Goal: Register for event/course

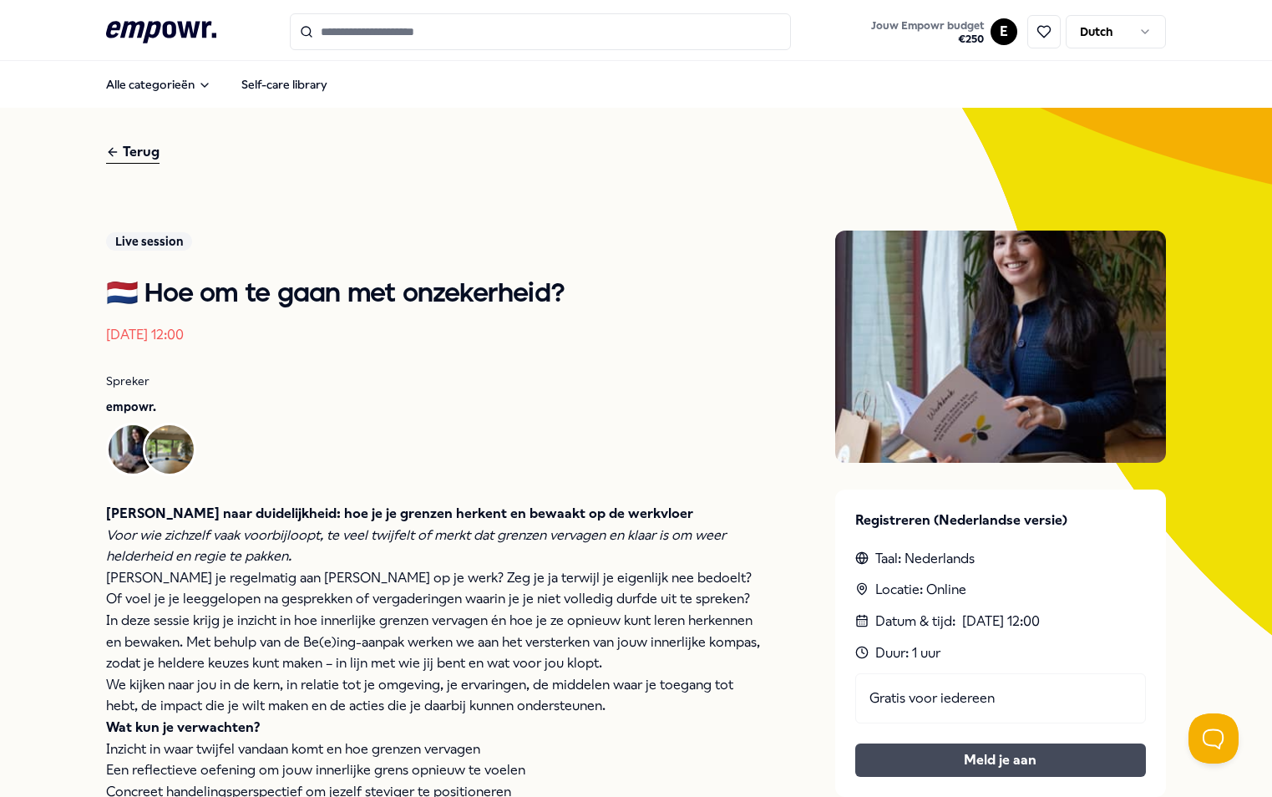
click at [1005, 761] on button "Meld je aan" at bounding box center [1000, 759] width 291 height 33
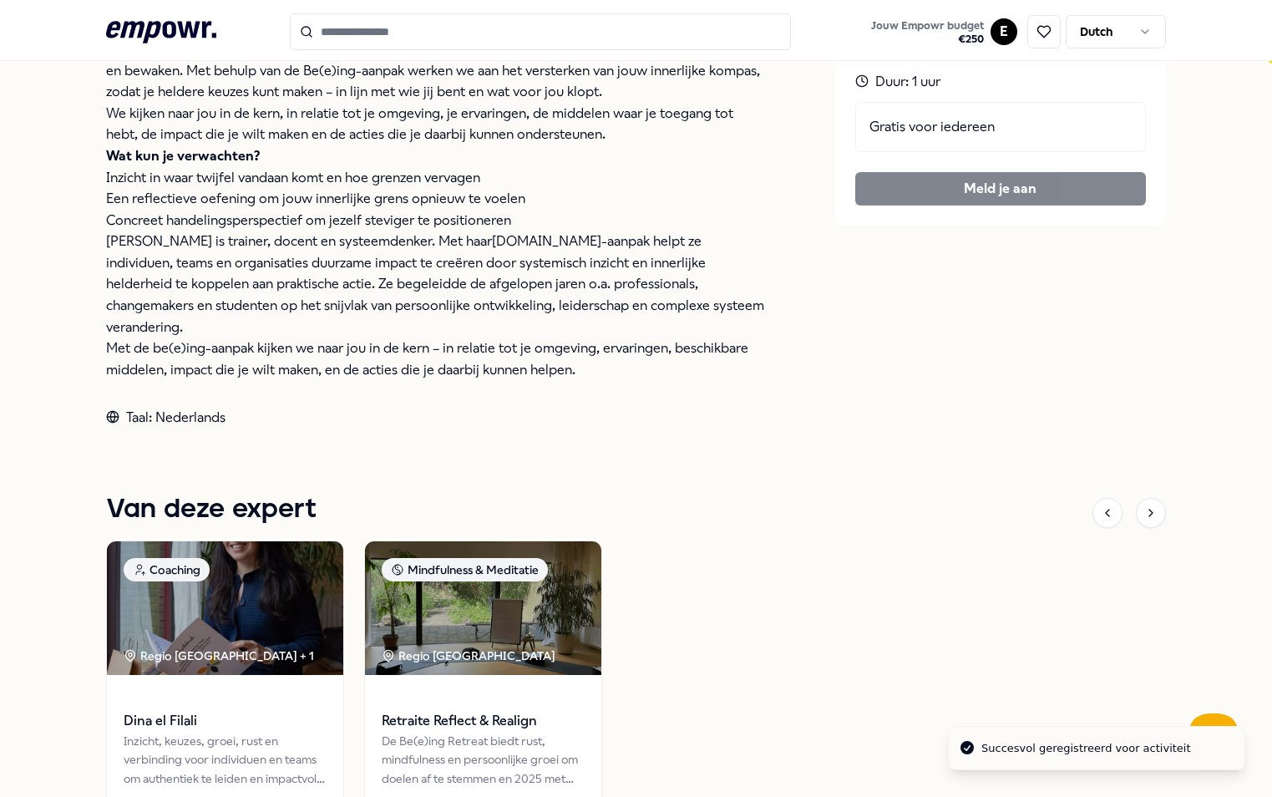
scroll to position [585, 0]
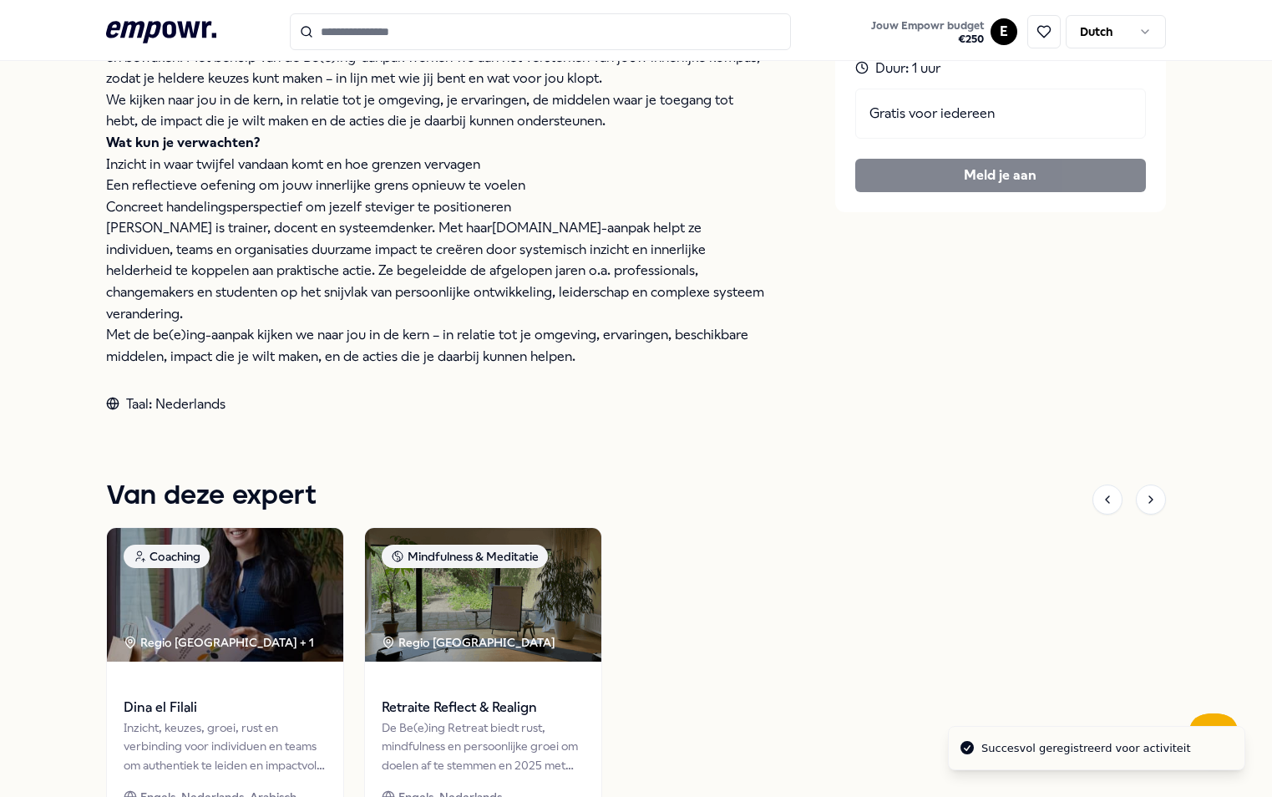
click at [1046, 750] on div "Succesvol geregistreerd voor activiteit" at bounding box center [1086, 748] width 210 height 17
click at [1167, 681] on div "Terug Live session 🇳🇱 Hoe om te gaan met onzekerheid? [DATE] 12:00 Spreker empo…" at bounding box center [636, 223] width 1272 height 1401
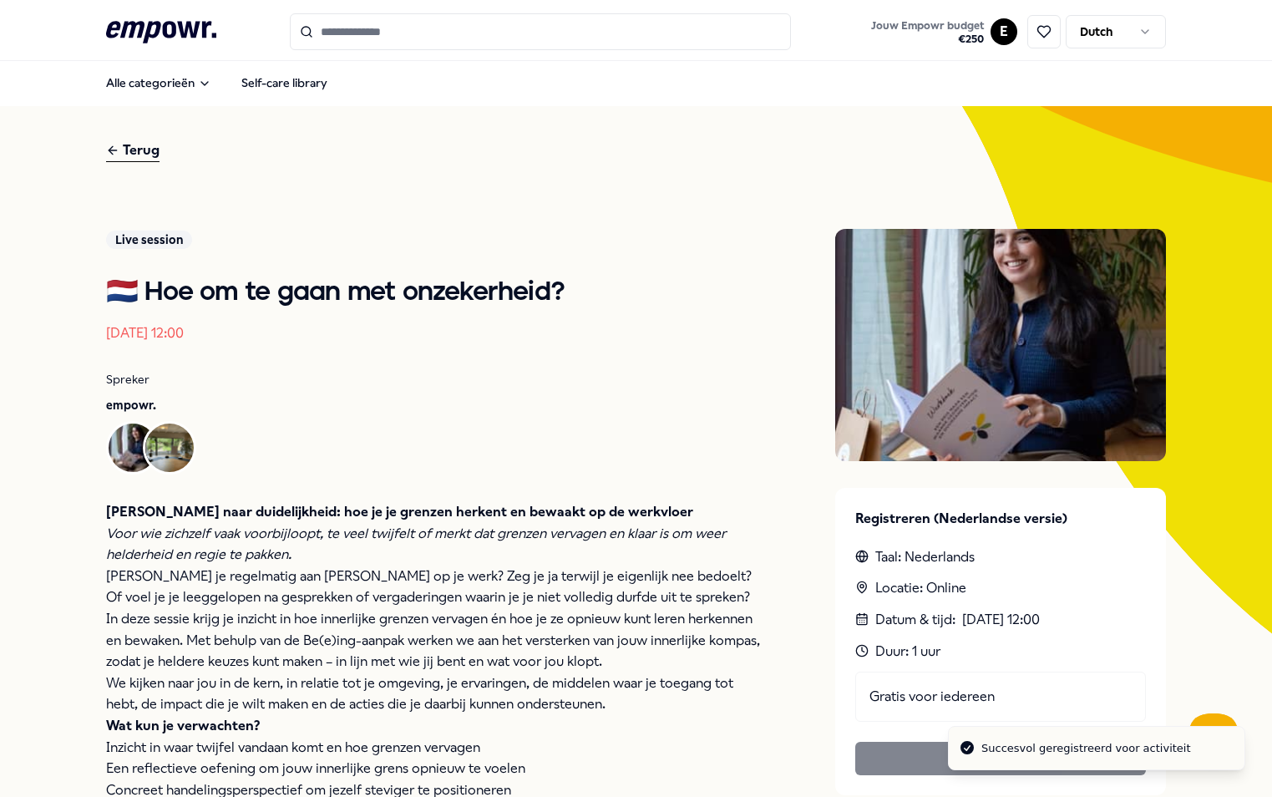
scroll to position [0, 0]
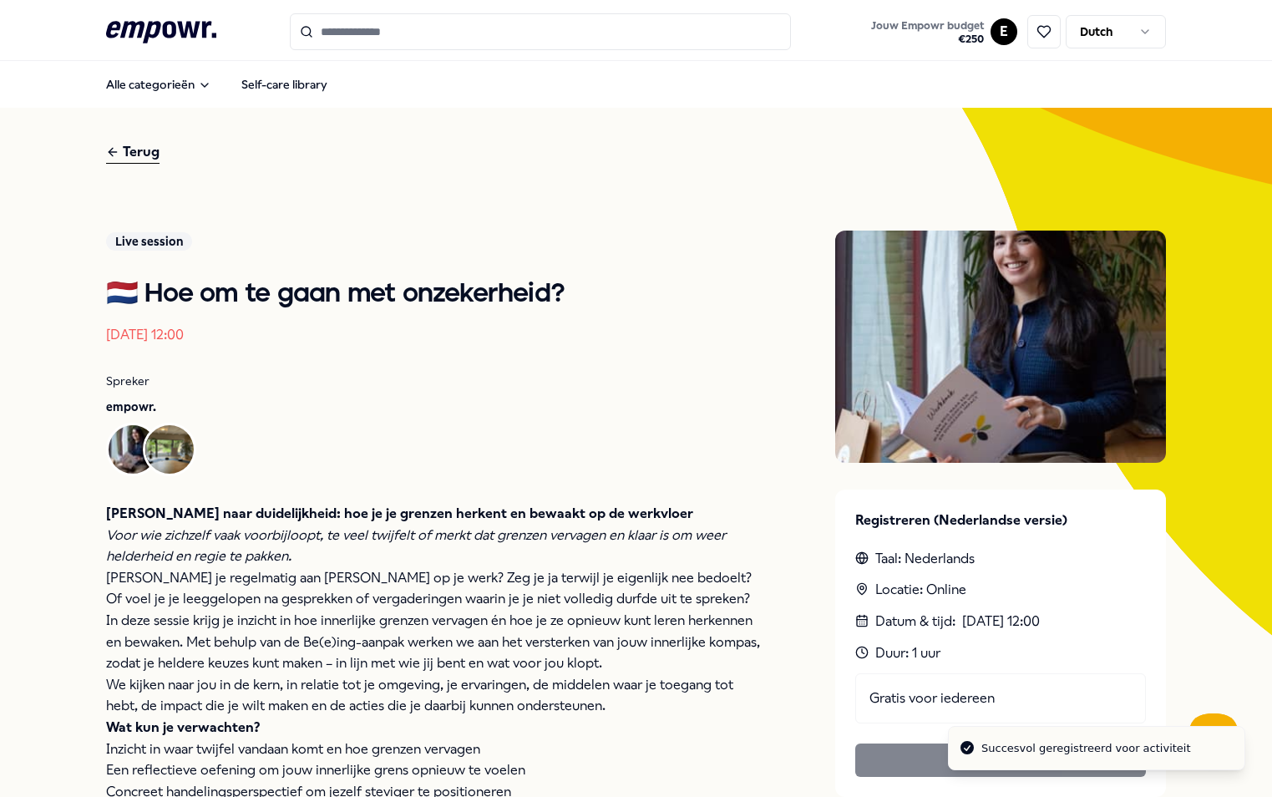
click at [1129, 24] on html ".empowr-logo_svg__cls-1{fill:#03032f} Jouw Empowr budget € 250 E Dutch Alle cat…" at bounding box center [636, 398] width 1272 height 797
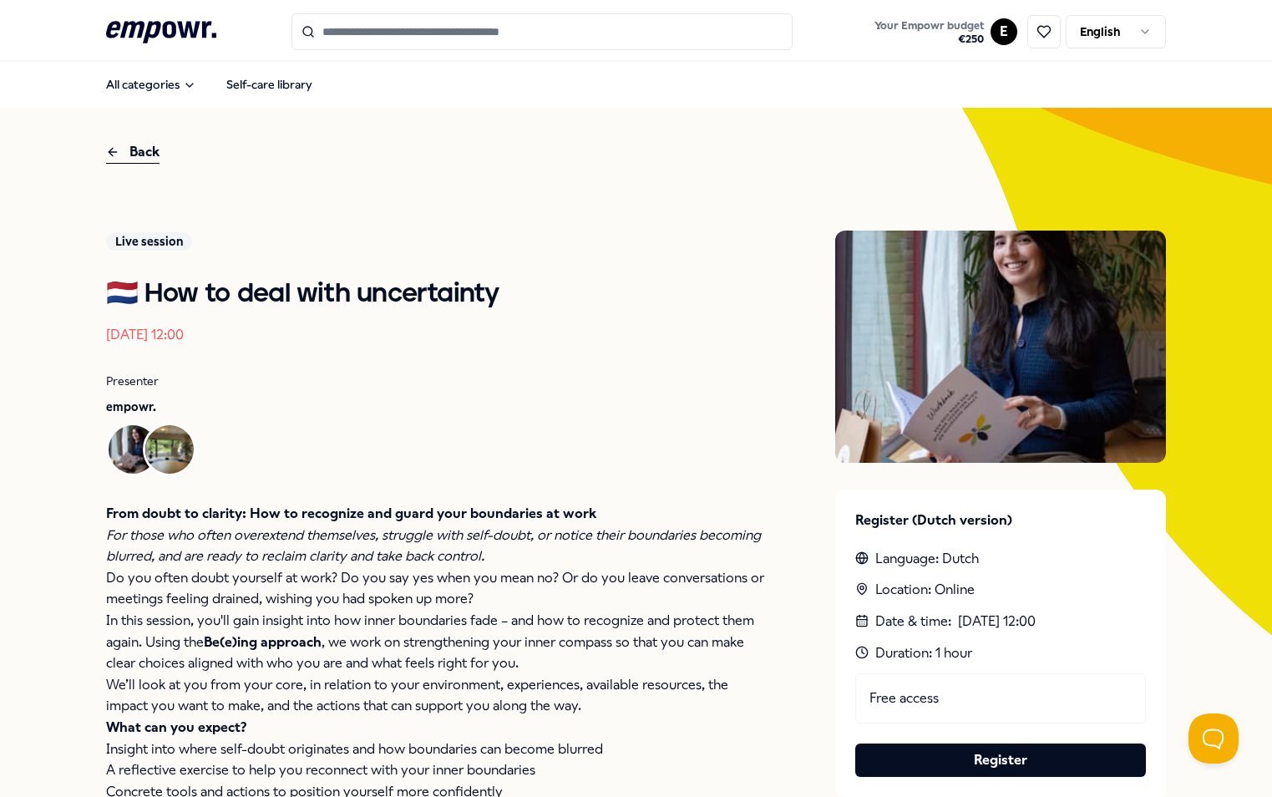
click at [1086, 19] on html ".empowr-logo_svg__cls-1{fill:#03032f} Your Empowr budget € 250 E English All ca…" at bounding box center [636, 398] width 1272 height 797
click at [783, 265] on html ".empowr-logo_svg__cls-1{fill:#03032f} Your Empowr budget € 250 E English All ca…" at bounding box center [636, 398] width 1272 height 797
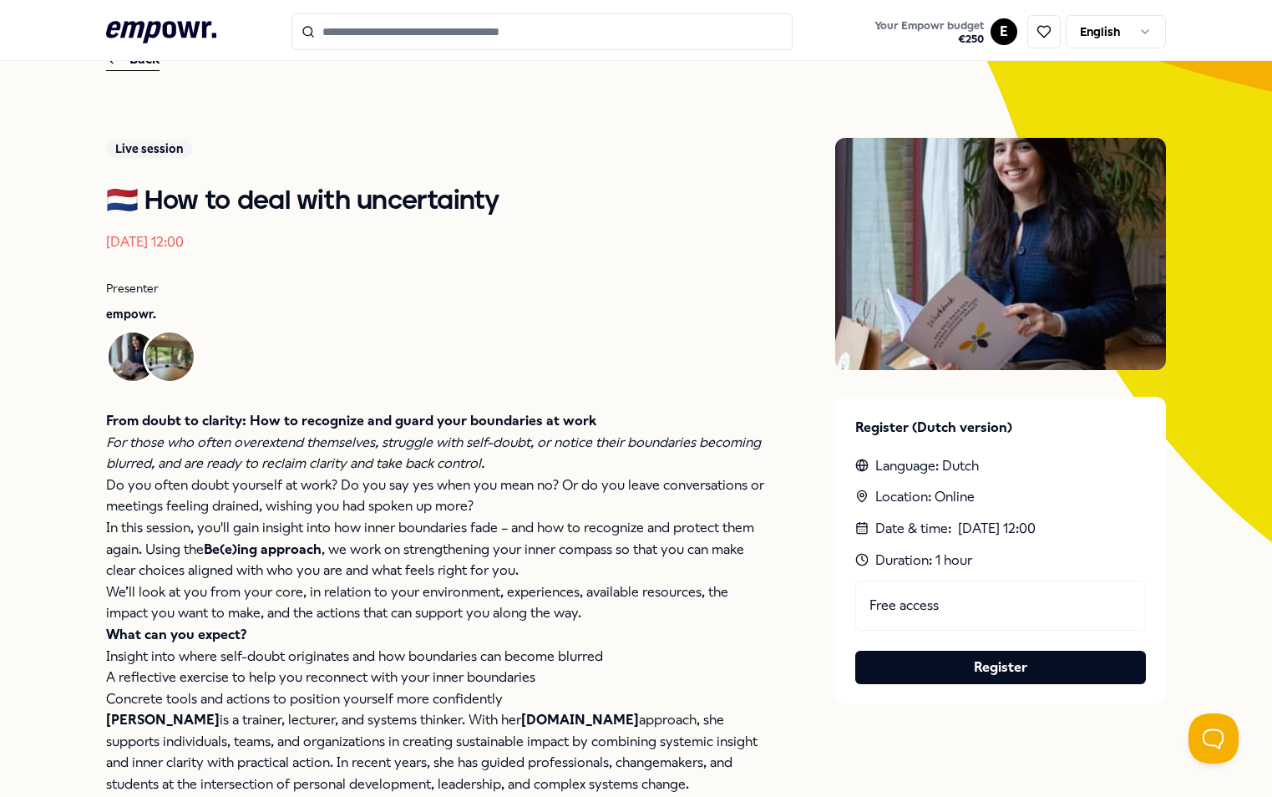
scroll to position [251, 0]
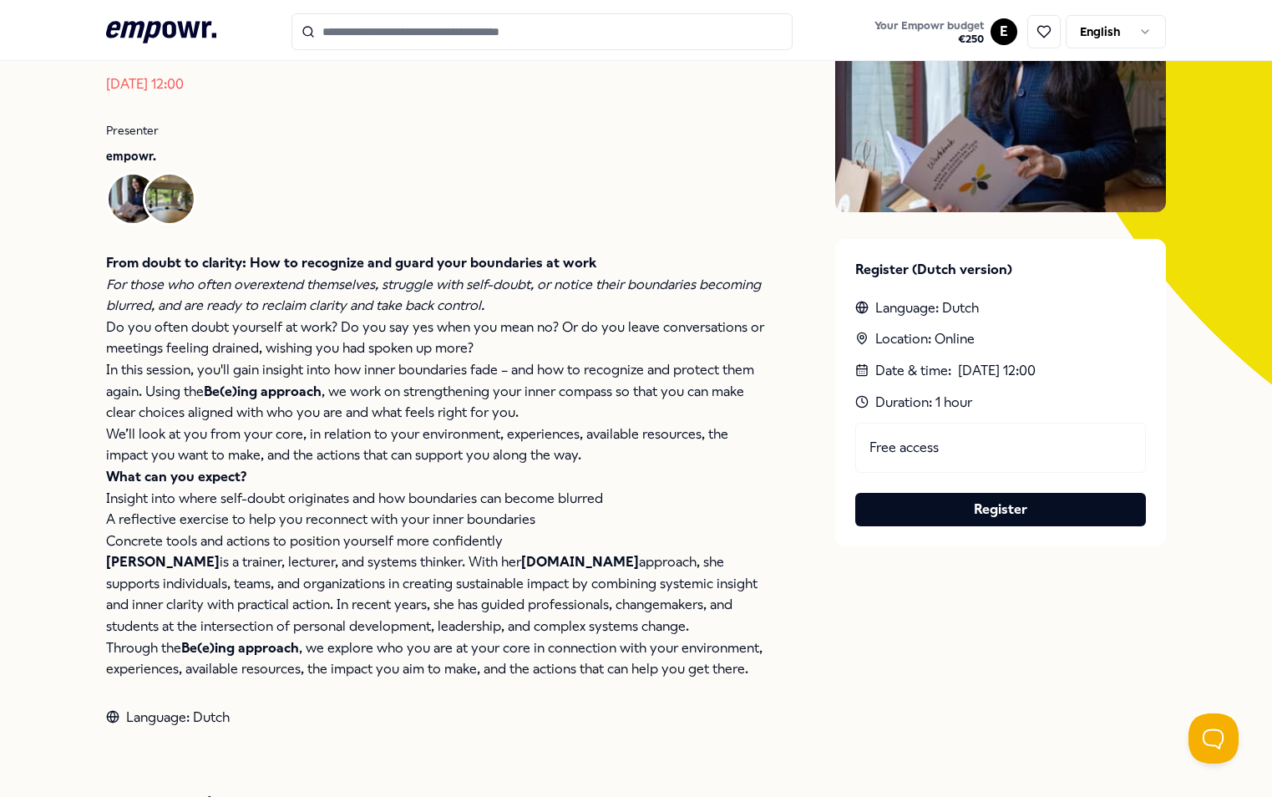
click at [960, 534] on div "Register (Dutch version) Language: Dutch Location: Online Date & time : Aug 13,…" at bounding box center [1000, 392] width 331 height 307
click at [959, 505] on button "Register" at bounding box center [1000, 509] width 291 height 33
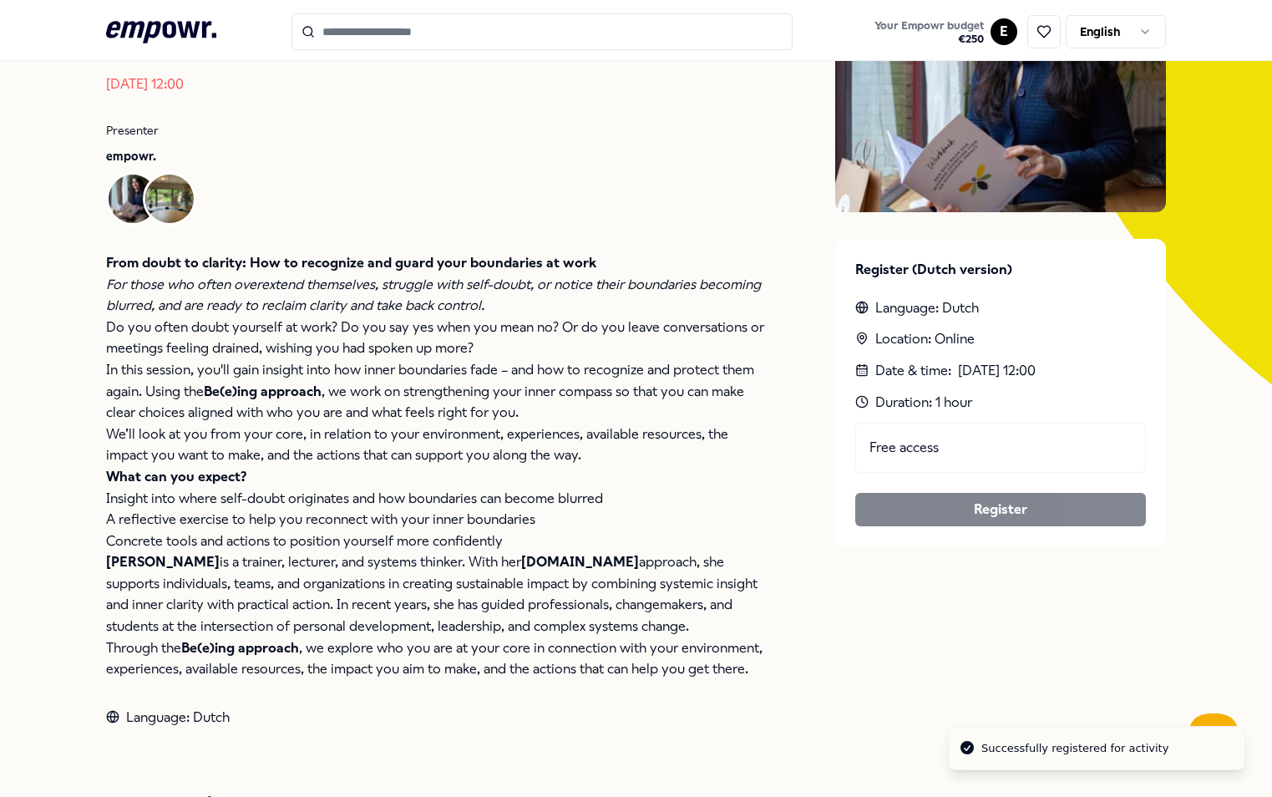
click at [1070, 752] on div "Successfully registered for activity" at bounding box center [1074, 748] width 187 height 17
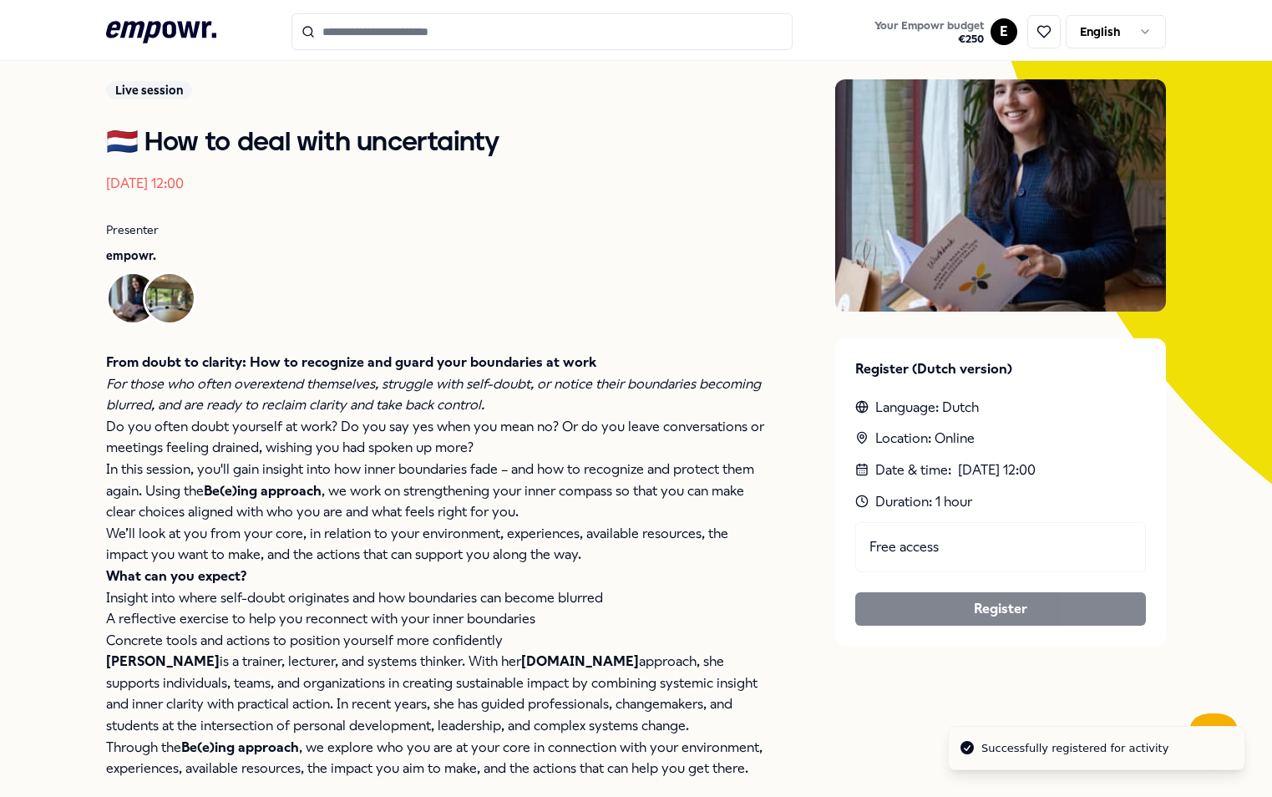
scroll to position [0, 0]
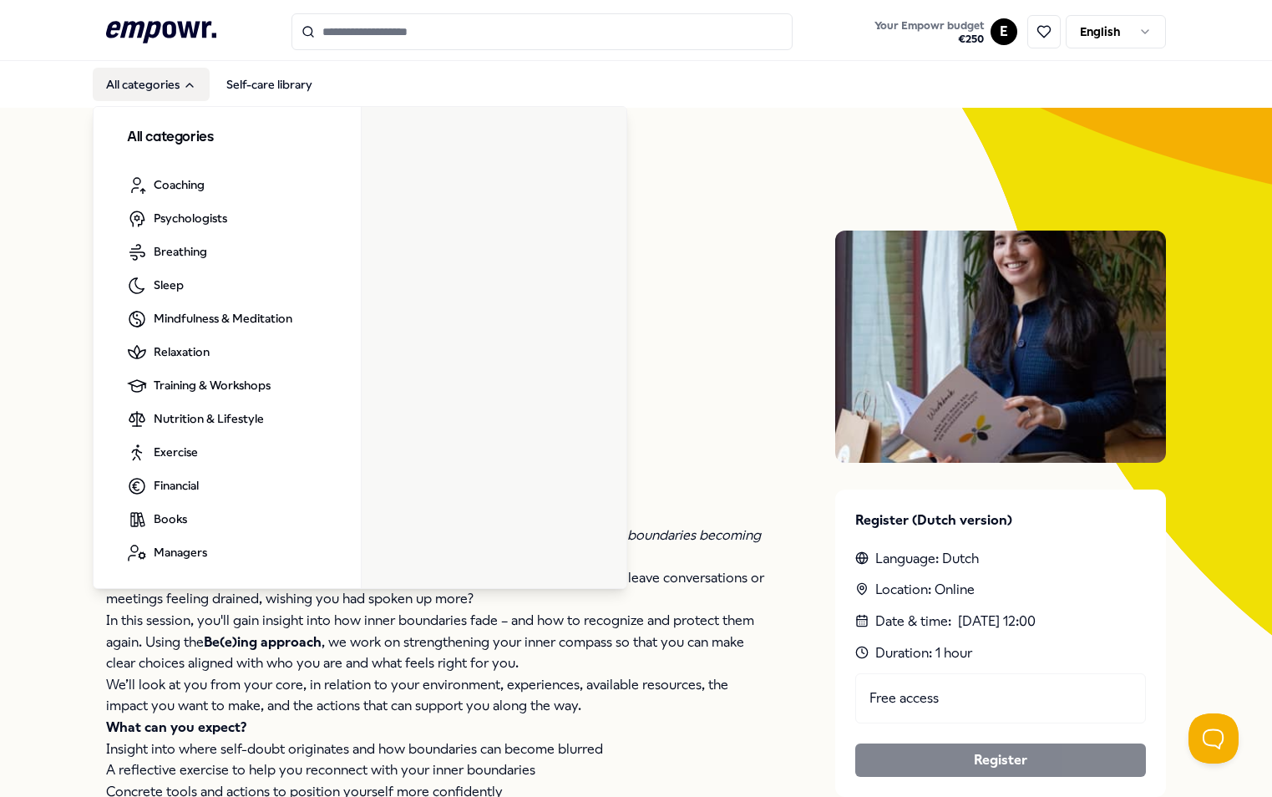
click at [168, 78] on button "All categories" at bounding box center [151, 84] width 117 height 33
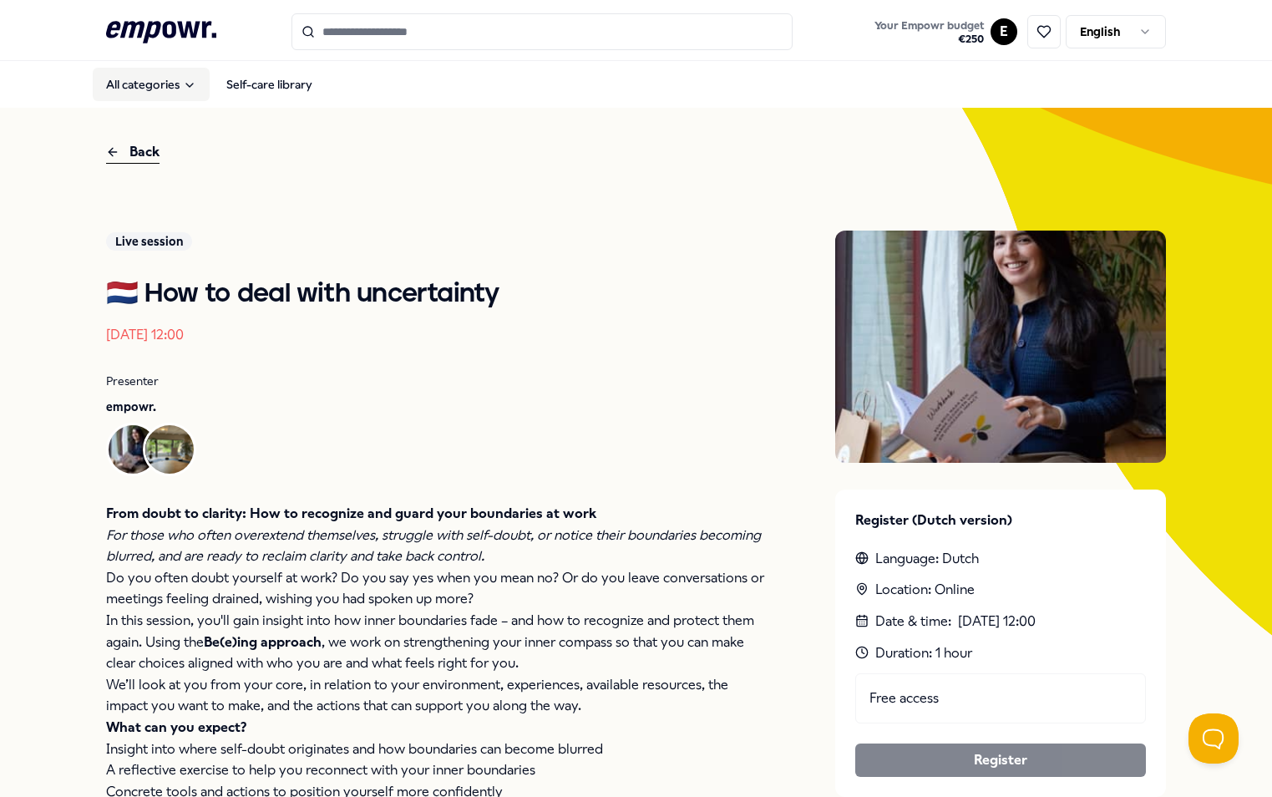
click at [171, 86] on button "All categories" at bounding box center [151, 84] width 117 height 33
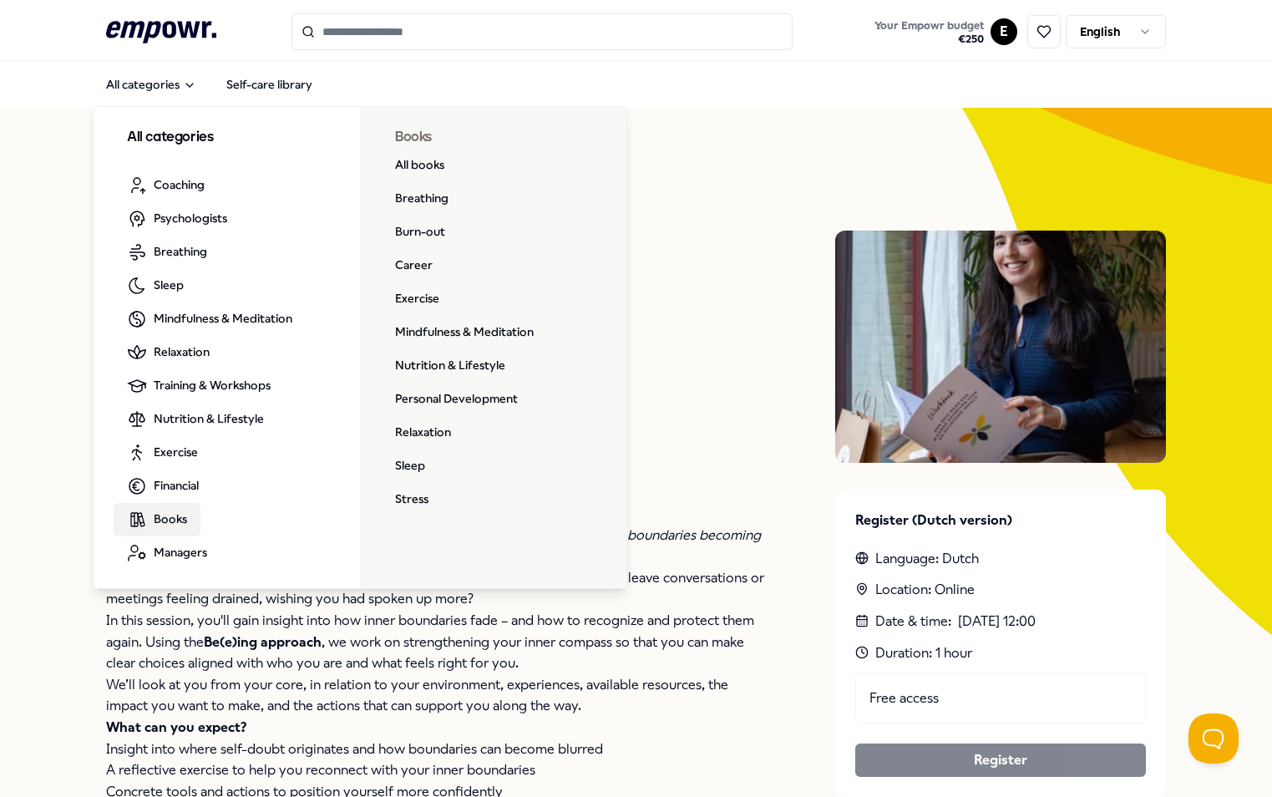
click at [61, 322] on div "Back Live session 🇳🇱 How to deal with uncertainty Aug 13, 2025, 12:00 Presenter…" at bounding box center [636, 798] width 1272 height 1380
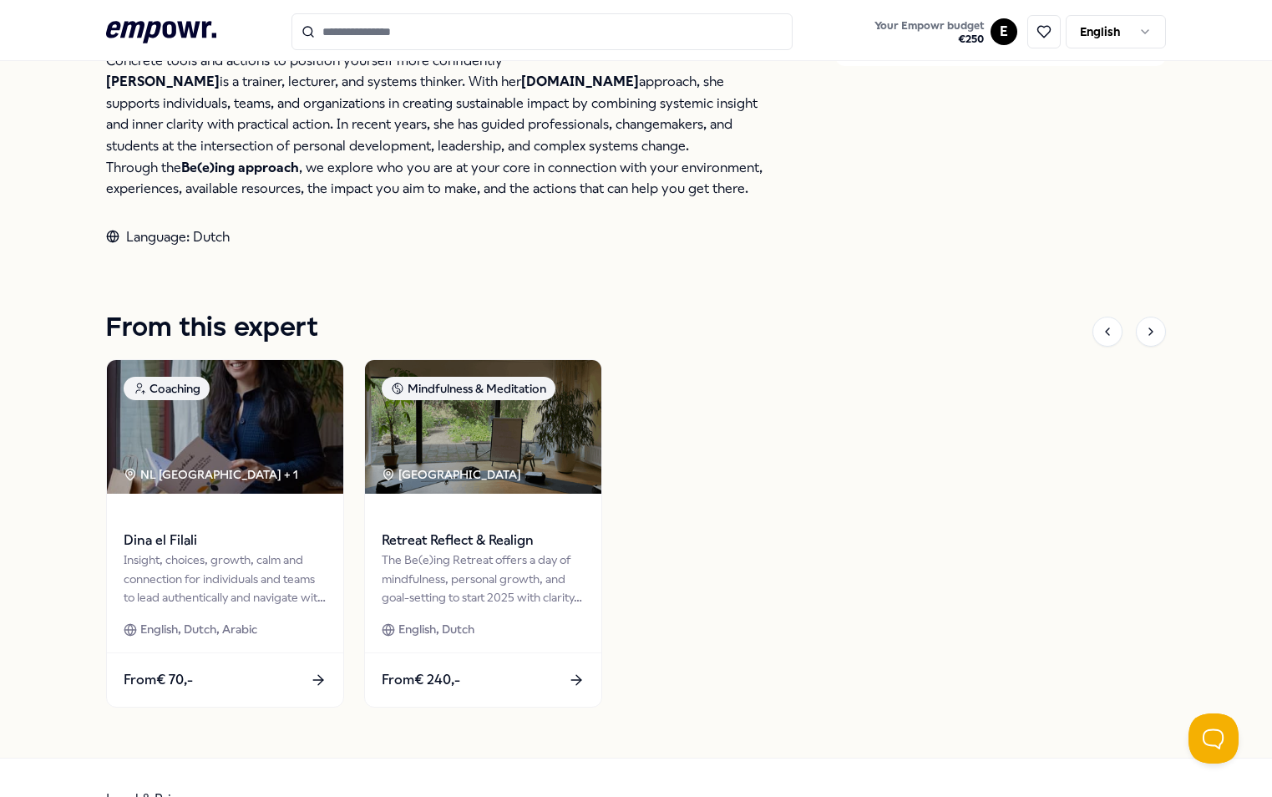
scroll to position [773, 0]
